Goal: Task Accomplishment & Management: Manage account settings

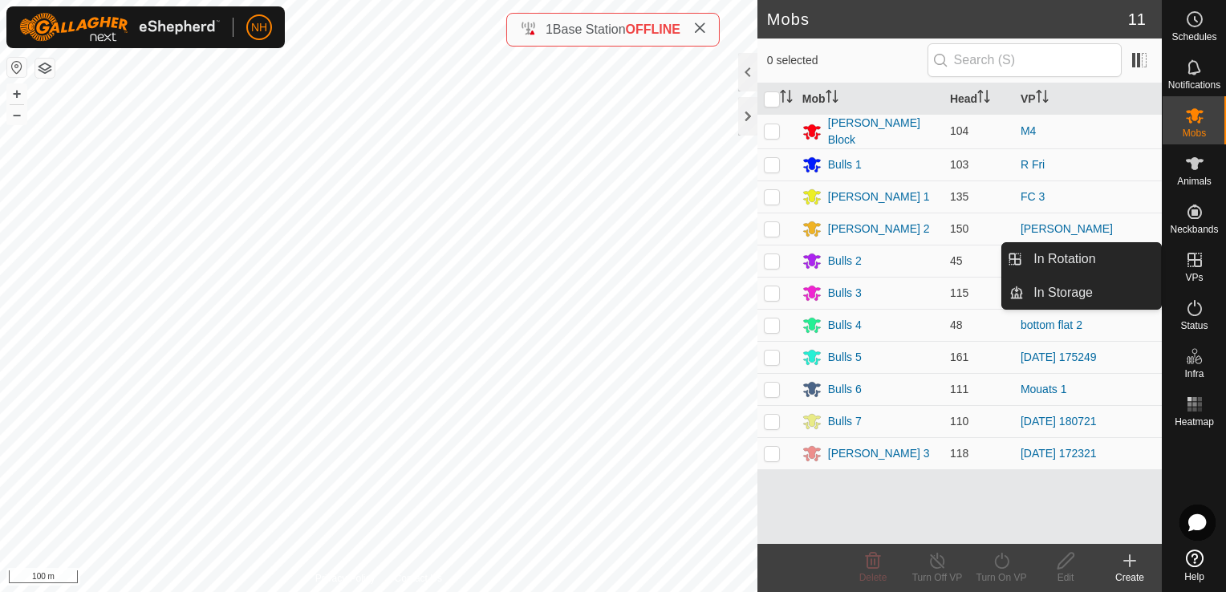
click at [1197, 269] on icon at bounding box center [1194, 259] width 19 height 19
click at [1086, 258] on link "In Rotation" at bounding box center [1092, 259] width 137 height 32
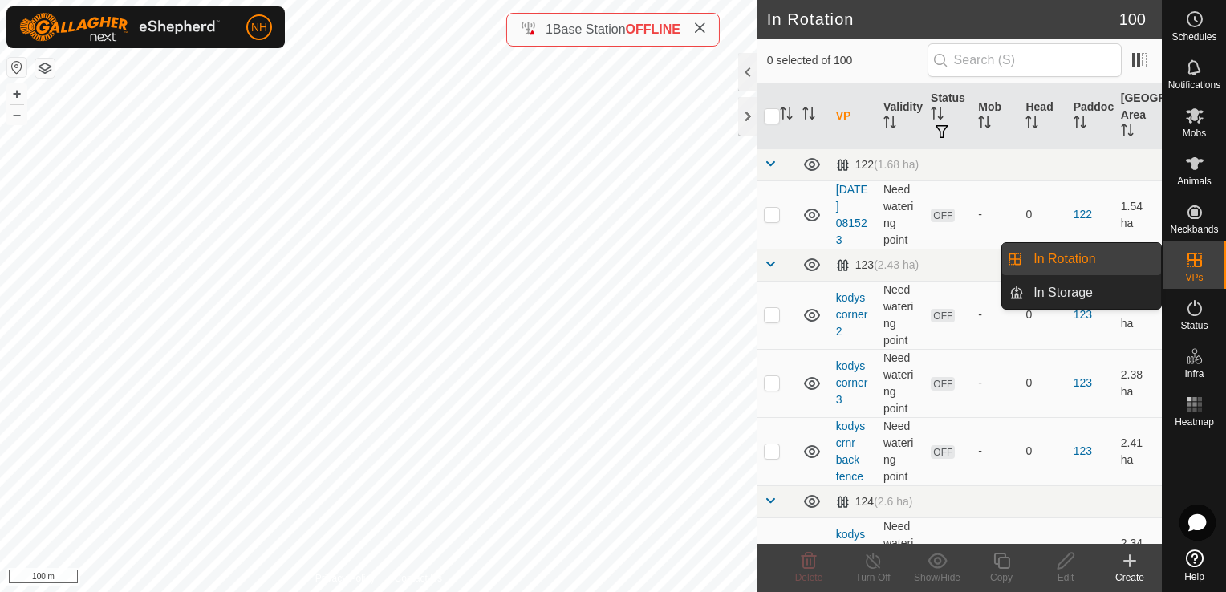
click at [1192, 258] on icon at bounding box center [1194, 259] width 19 height 19
click at [1074, 253] on link "In Rotation" at bounding box center [1092, 259] width 137 height 32
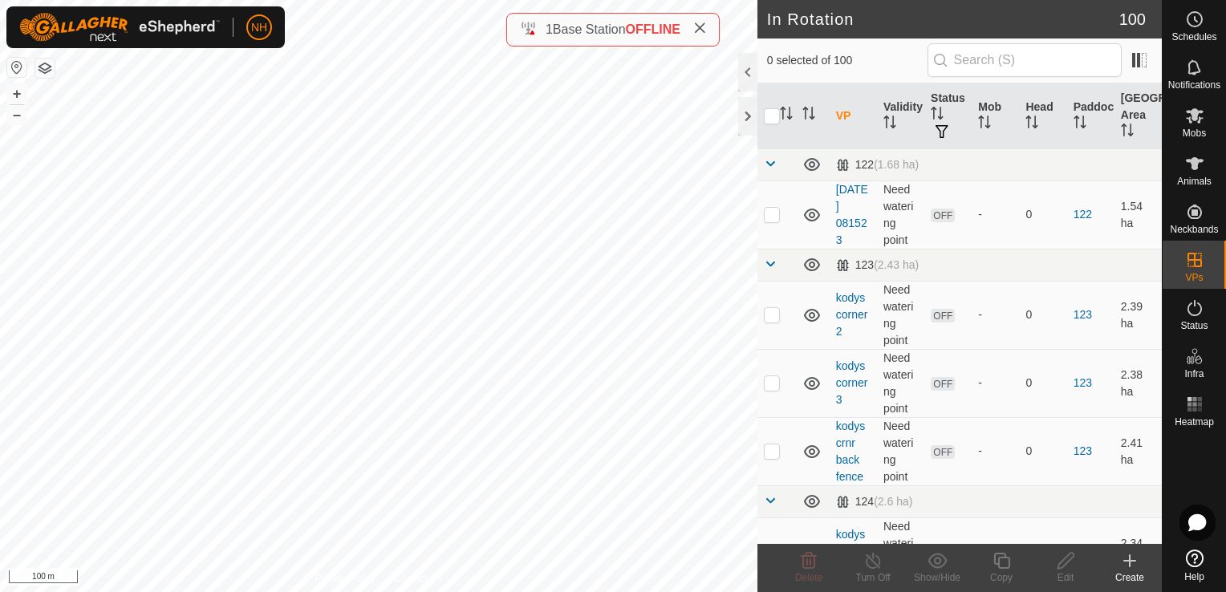
click at [1129, 567] on icon at bounding box center [1129, 560] width 19 height 19
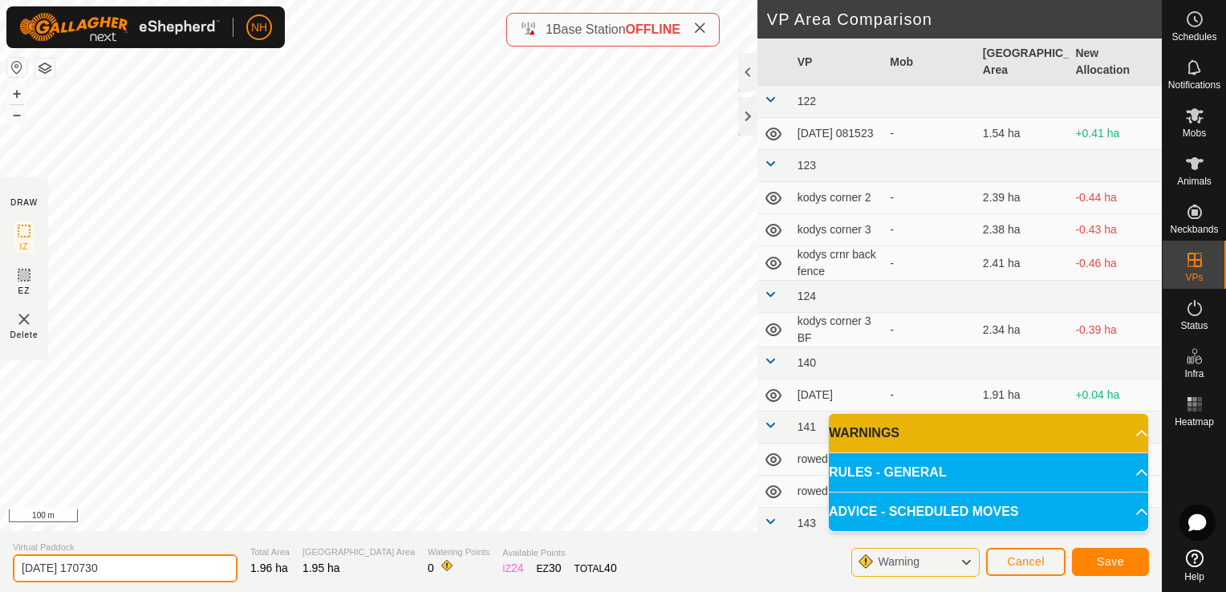
click at [133, 568] on input "[DATE] 170730" at bounding box center [125, 568] width 225 height 28
type input "2"
type input "[PERSON_NAME] sun"
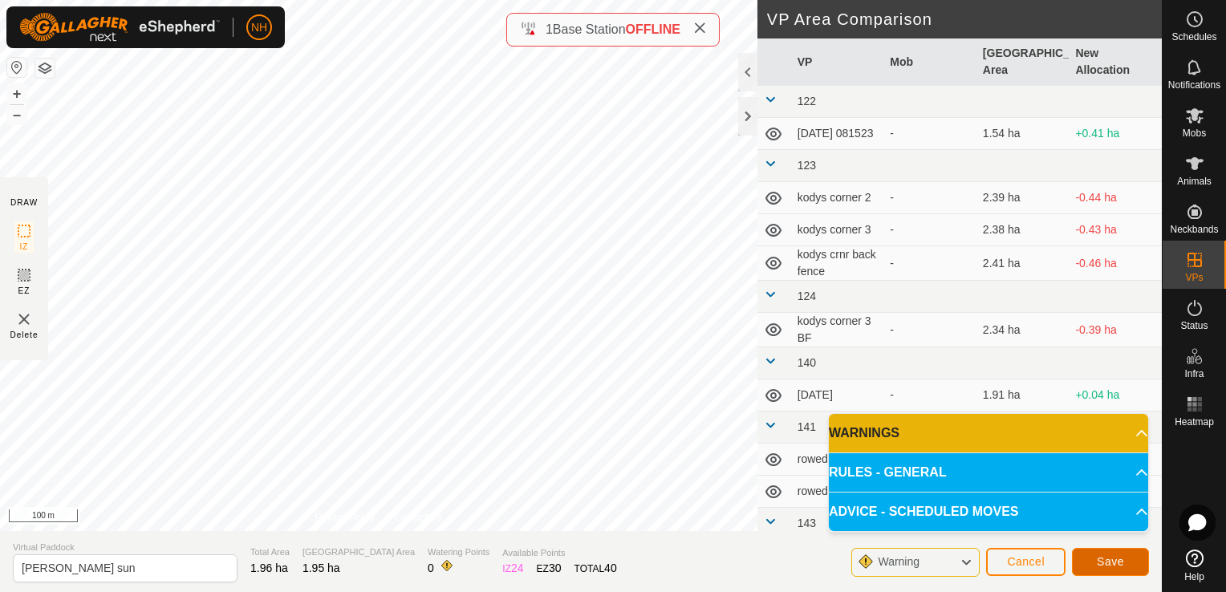
click at [1098, 564] on span "Save" at bounding box center [1110, 561] width 27 height 13
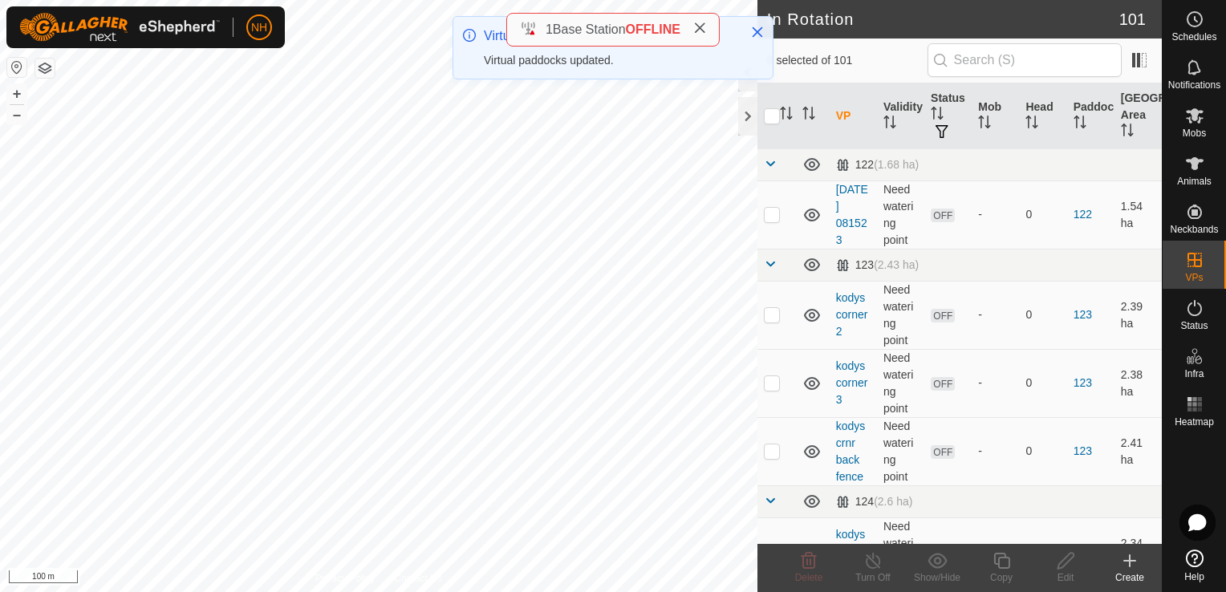
click at [1130, 563] on icon at bounding box center [1130, 560] width 0 height 11
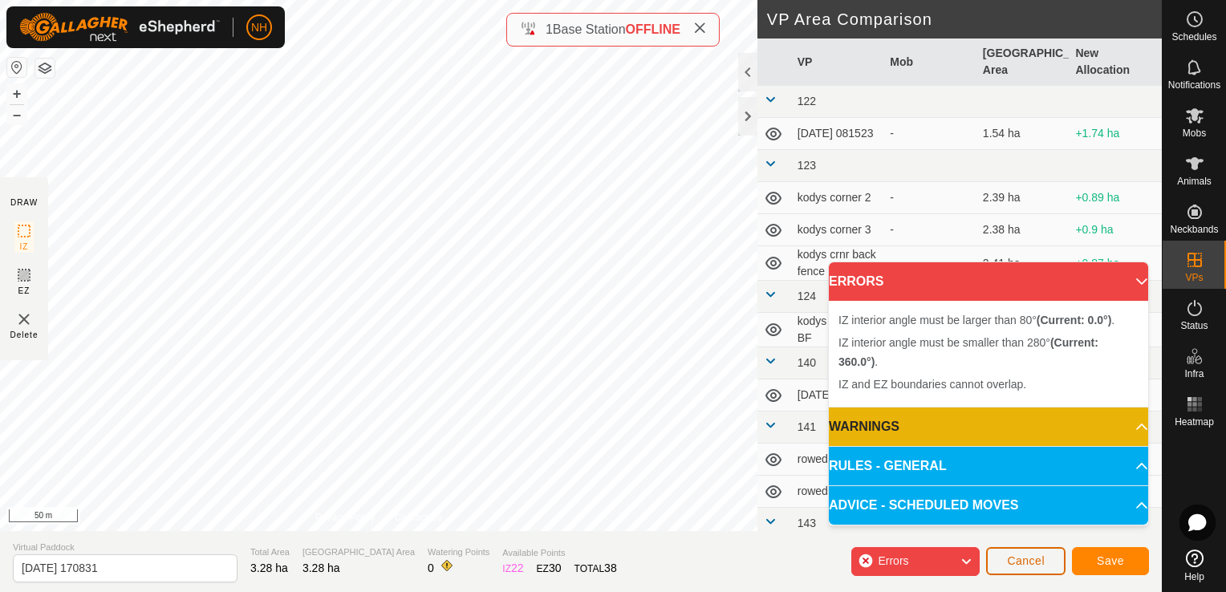
click at [1030, 553] on button "Cancel" at bounding box center [1025, 561] width 79 height 28
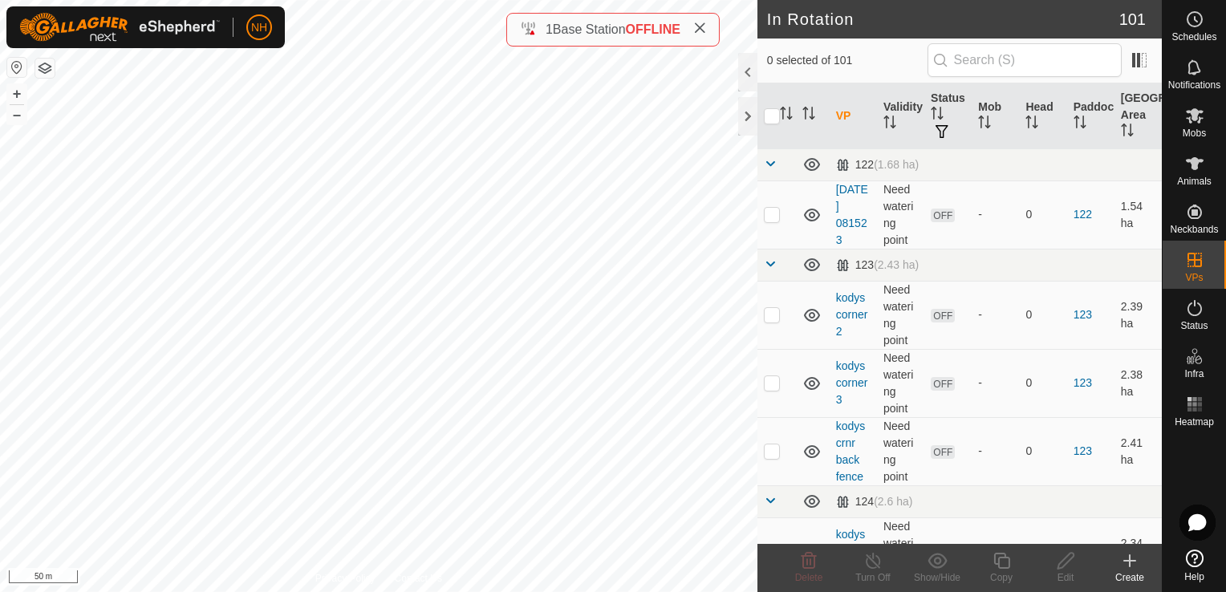
click at [1127, 564] on icon at bounding box center [1129, 560] width 19 height 19
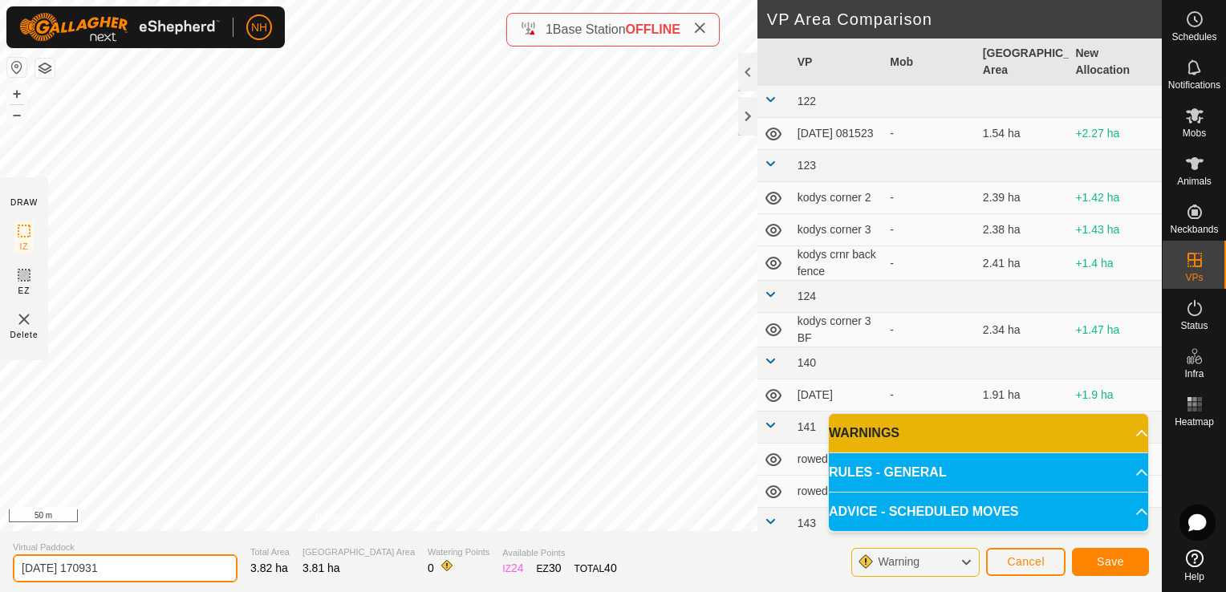
click at [155, 570] on input "[DATE] 170931" at bounding box center [125, 568] width 225 height 28
type input "2"
type input "[PERSON_NAME] mon"
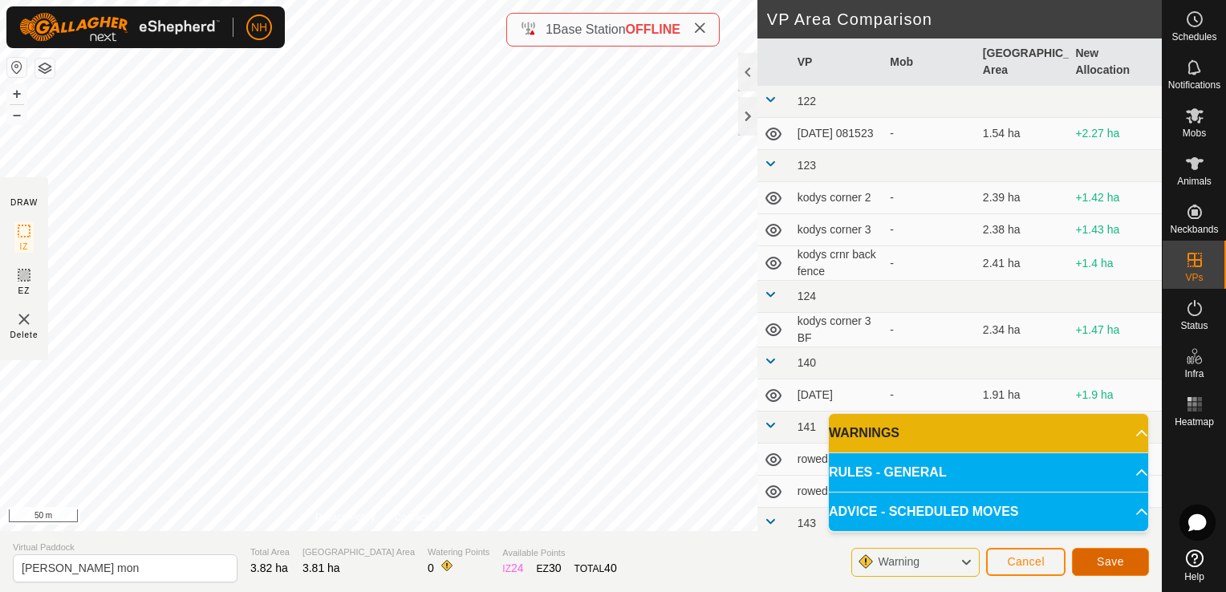
click at [1095, 562] on button "Save" at bounding box center [1110, 562] width 77 height 28
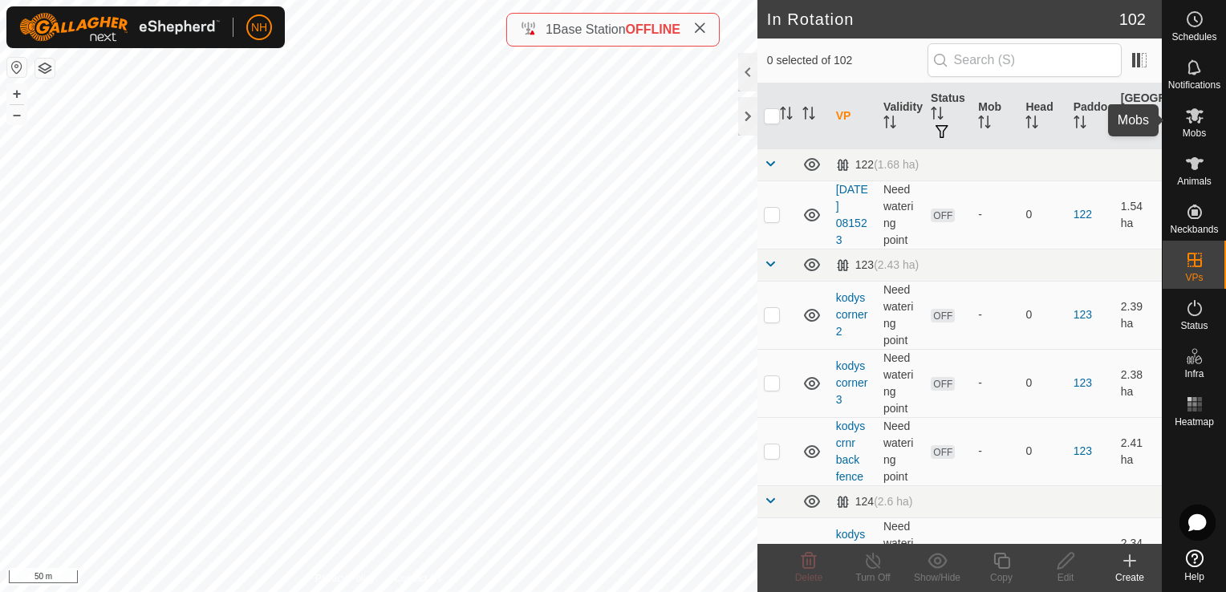
click at [1193, 128] on span "Mobs" at bounding box center [1194, 133] width 23 height 10
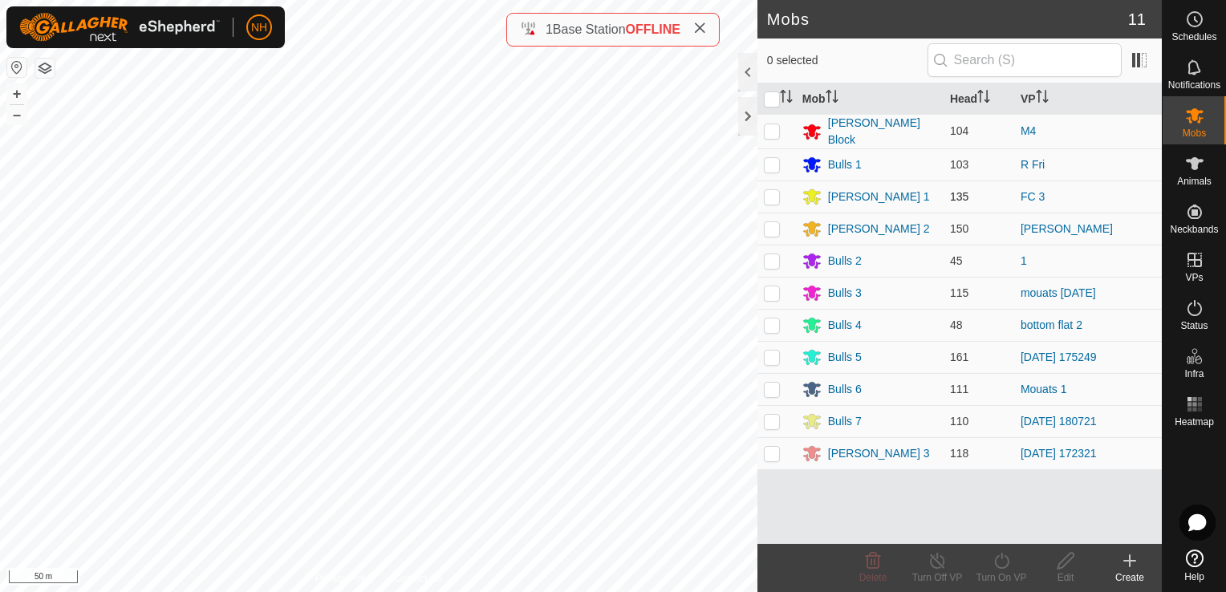
click at [770, 197] on p-checkbox at bounding box center [772, 196] width 16 height 13
checkbox input "true"
click at [1007, 565] on icon at bounding box center [1001, 561] width 14 height 16
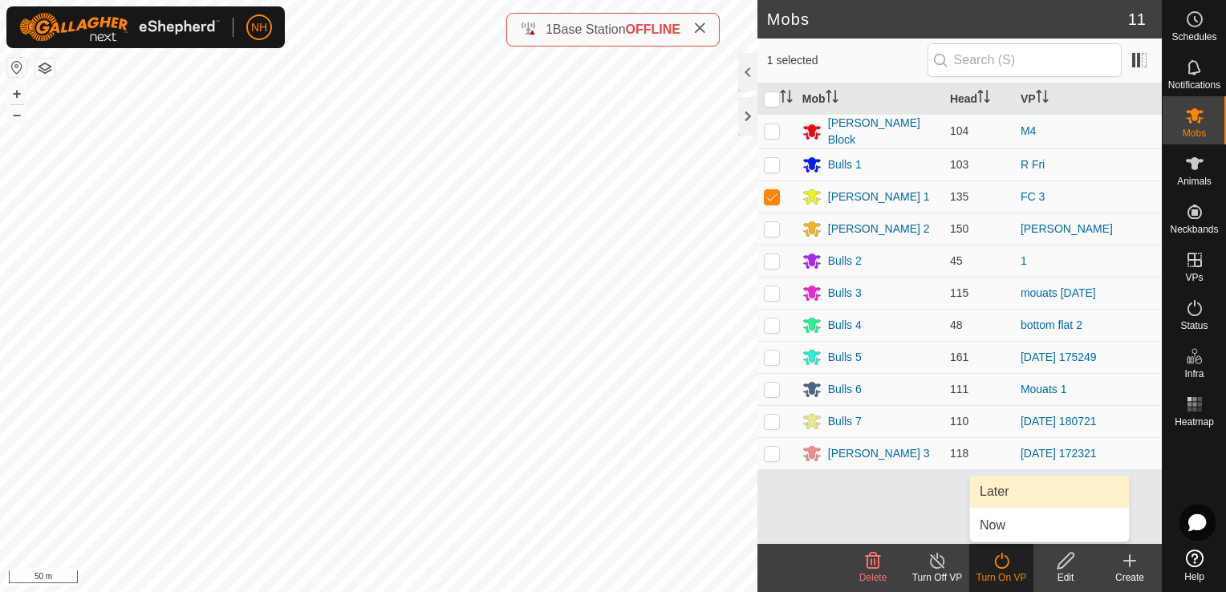
click at [998, 488] on link "Later" at bounding box center [1049, 492] width 159 height 32
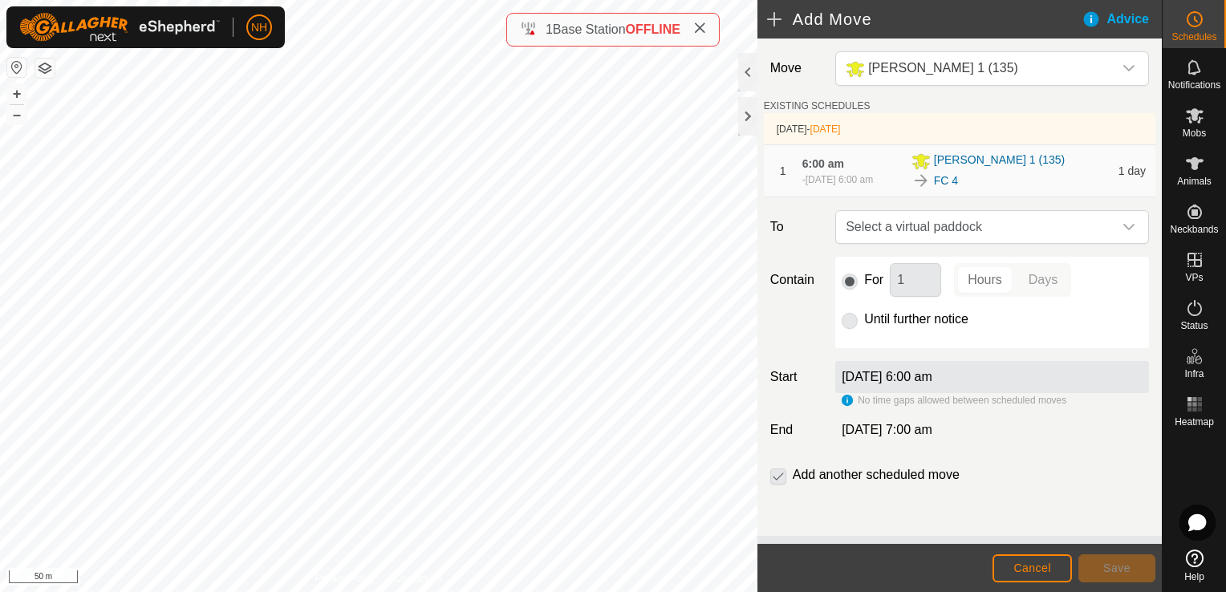
click at [854, 324] on p-radiobutton at bounding box center [850, 319] width 16 height 19
click at [853, 323] on p-radiobutton at bounding box center [850, 319] width 16 height 19
click at [883, 230] on span "Select a virtual paddock" at bounding box center [976, 227] width 274 height 32
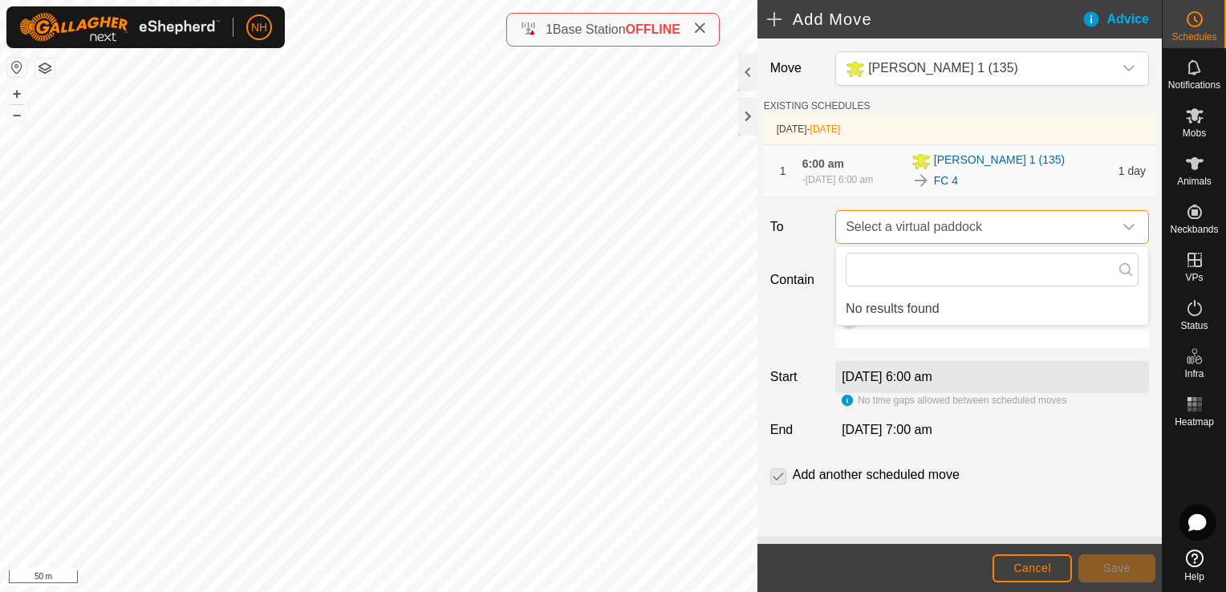
click at [867, 227] on span "Select a virtual paddock" at bounding box center [976, 227] width 274 height 32
click at [1031, 558] on button "Cancel" at bounding box center [1032, 568] width 79 height 28
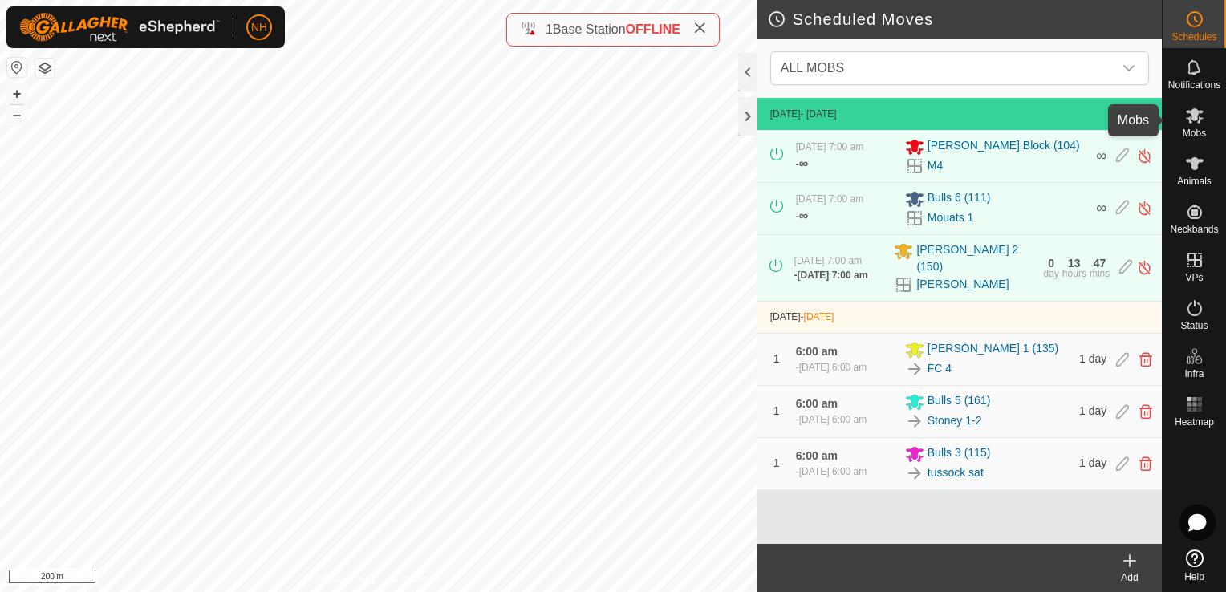
click at [1194, 131] on span "Mobs" at bounding box center [1194, 133] width 23 height 10
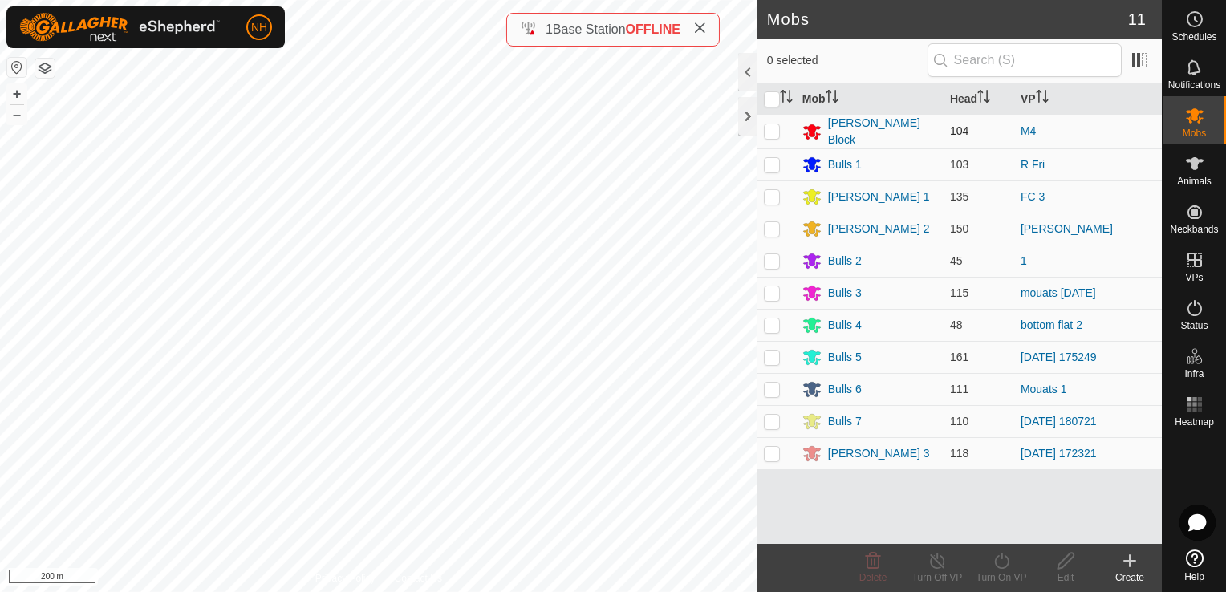
click at [775, 133] on p-checkbox at bounding box center [772, 130] width 16 height 13
checkbox input "true"
click at [995, 556] on icon at bounding box center [1002, 560] width 20 height 19
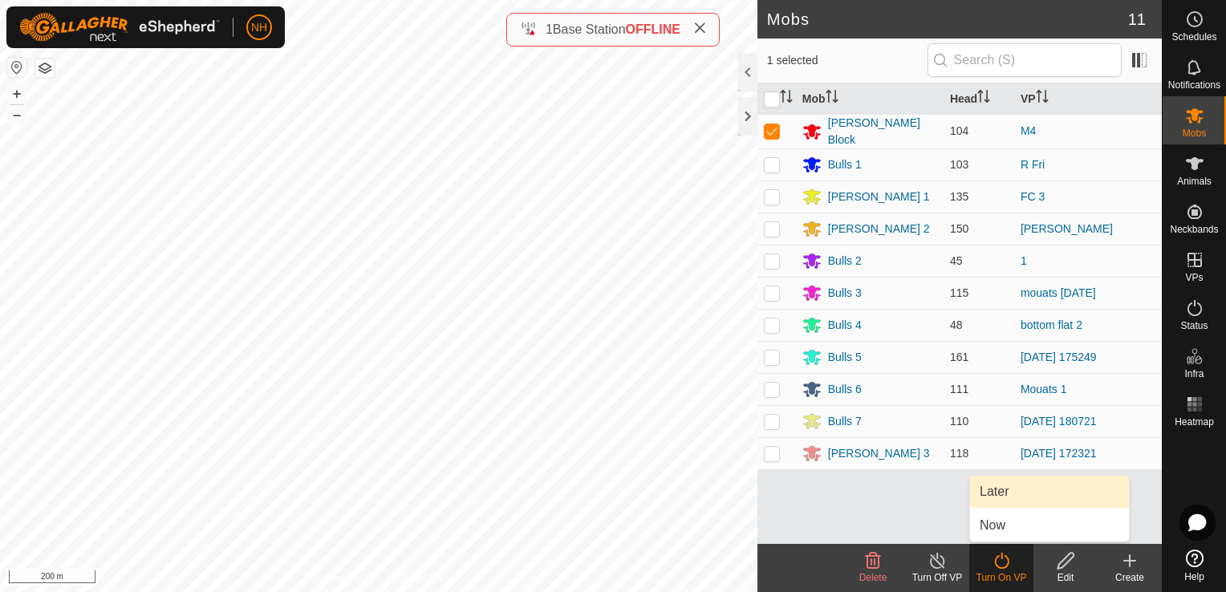
click at [993, 493] on link "Later" at bounding box center [1049, 492] width 159 height 32
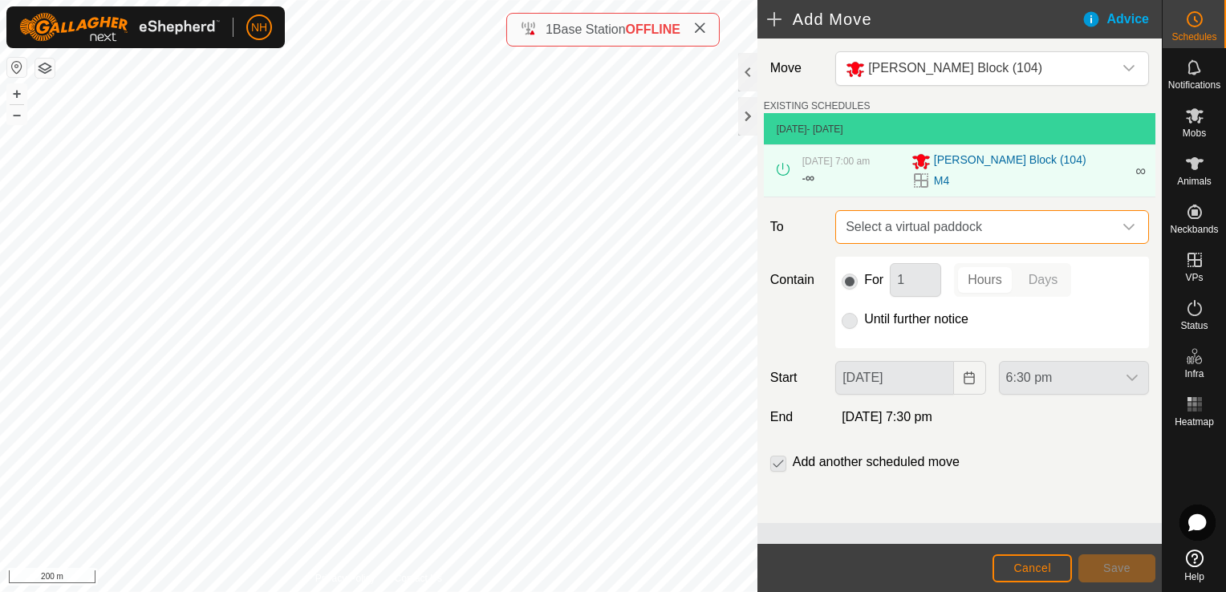
click at [906, 229] on span "Select a virtual paddock" at bounding box center [976, 227] width 274 height 32
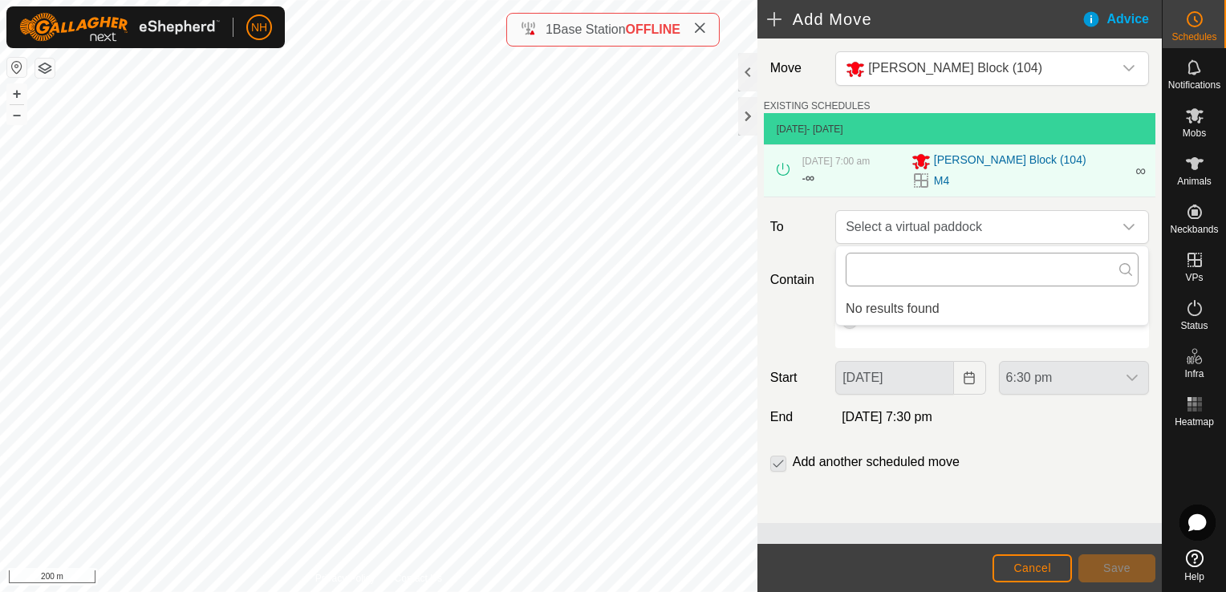
click at [899, 270] on input "text" at bounding box center [992, 270] width 293 height 34
click at [804, 205] on div "Move [PERSON_NAME] Block (104) EXISTING SCHEDULES [DATE] - [DATE] [DATE] 7:00 a…" at bounding box center [959, 281] width 404 height 485
click at [853, 322] on p-radiobutton at bounding box center [850, 319] width 16 height 19
click at [1129, 223] on icon "dropdown trigger" at bounding box center [1129, 227] width 13 height 13
click at [949, 163] on span "[PERSON_NAME] Block (104)" at bounding box center [1010, 161] width 152 height 19
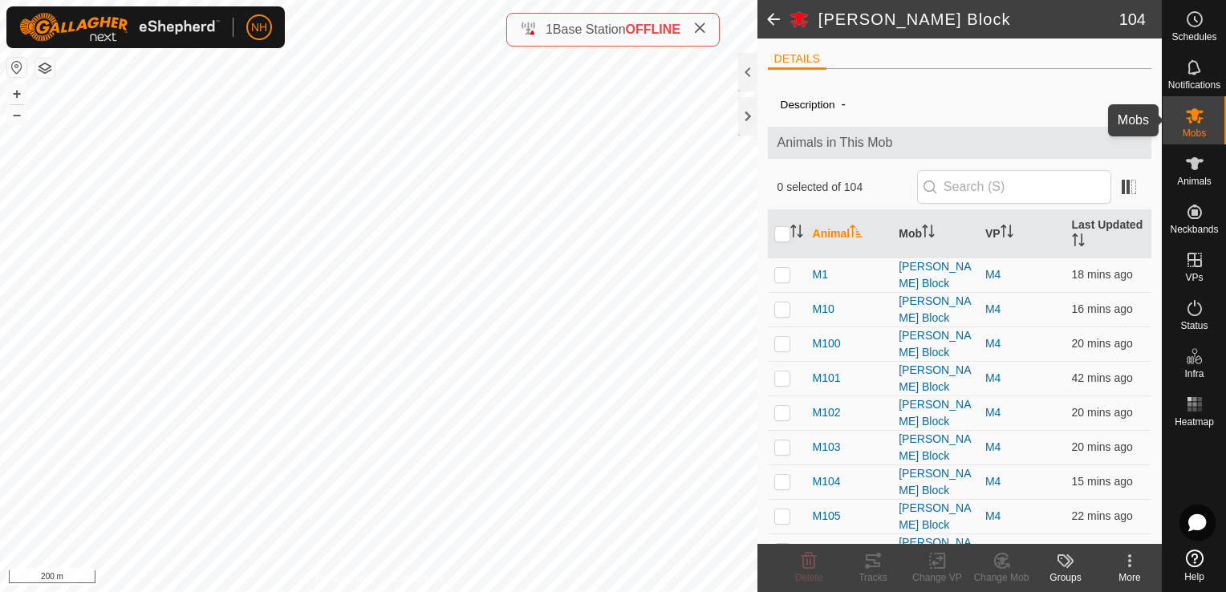
click at [1190, 135] on span "Mobs" at bounding box center [1194, 133] width 23 height 10
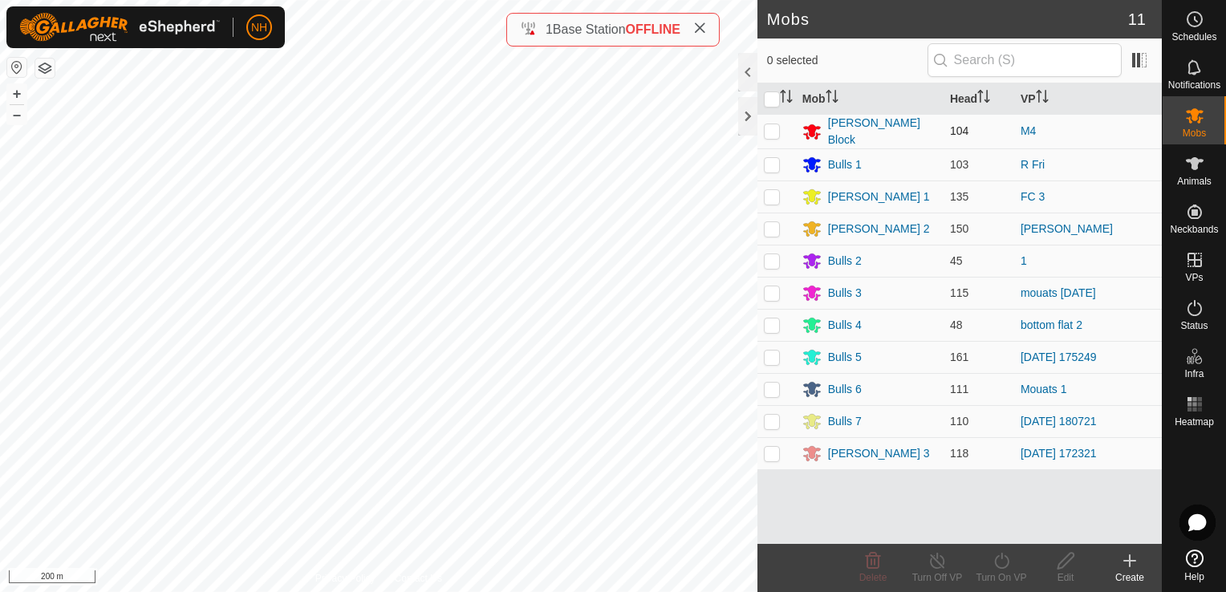
click at [774, 131] on p-checkbox at bounding box center [772, 130] width 16 height 13
checkbox input "true"
click at [995, 564] on icon at bounding box center [1001, 561] width 14 height 16
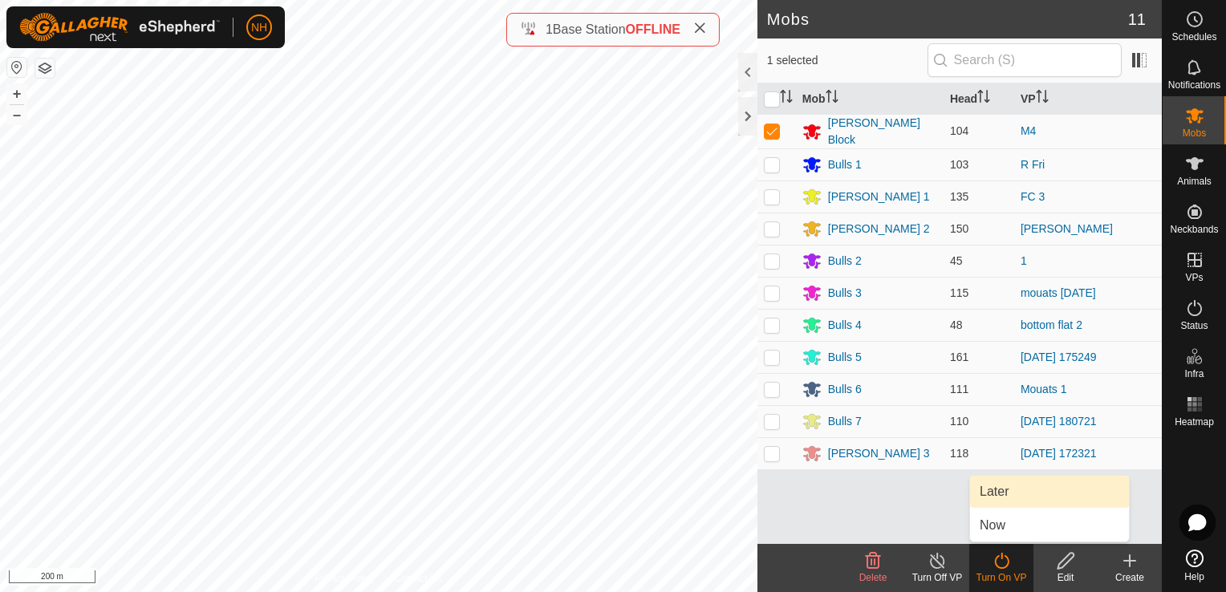
click at [988, 495] on link "Later" at bounding box center [1049, 492] width 159 height 32
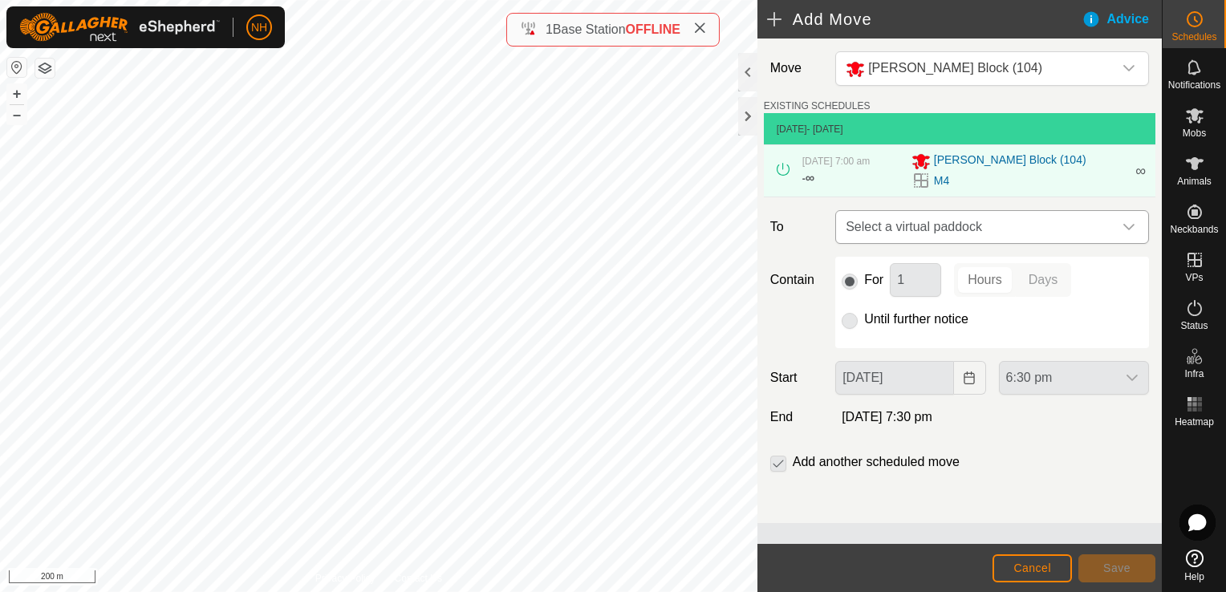
click at [903, 229] on span "Select a virtual paddock" at bounding box center [976, 227] width 274 height 32
type input "m"
click at [1020, 571] on span "Cancel" at bounding box center [1032, 568] width 38 height 13
